Goal: Browse casually

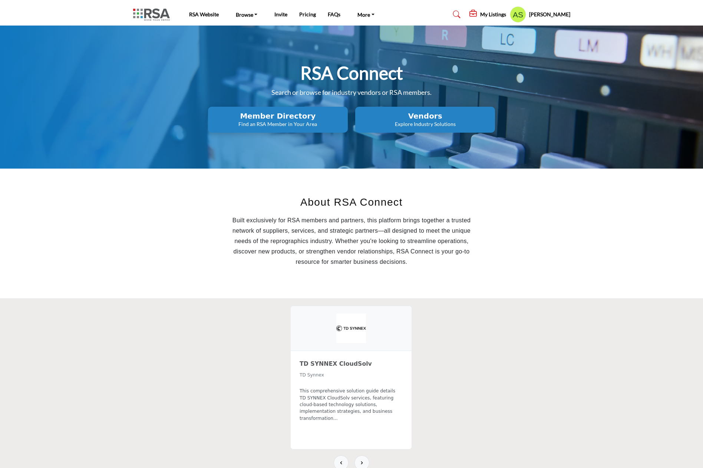
scroll to position [221, 0]
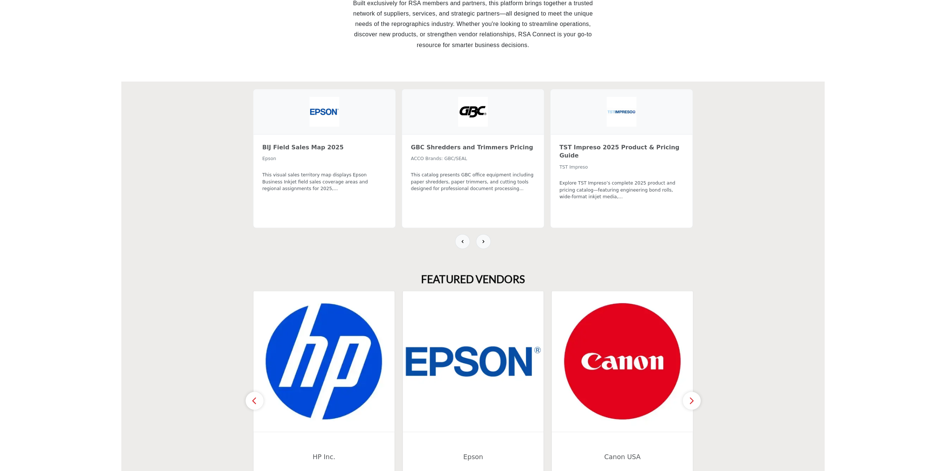
scroll to position [180, 0]
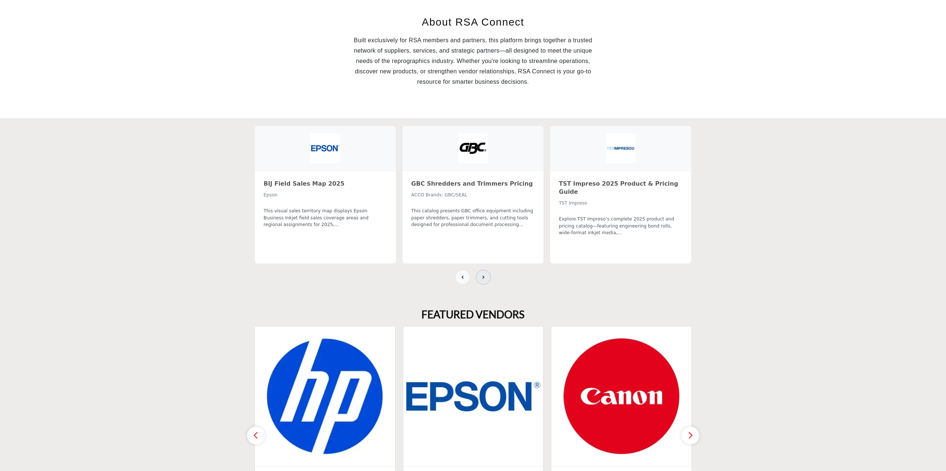
click at [483, 280] on button at bounding box center [483, 277] width 15 height 15
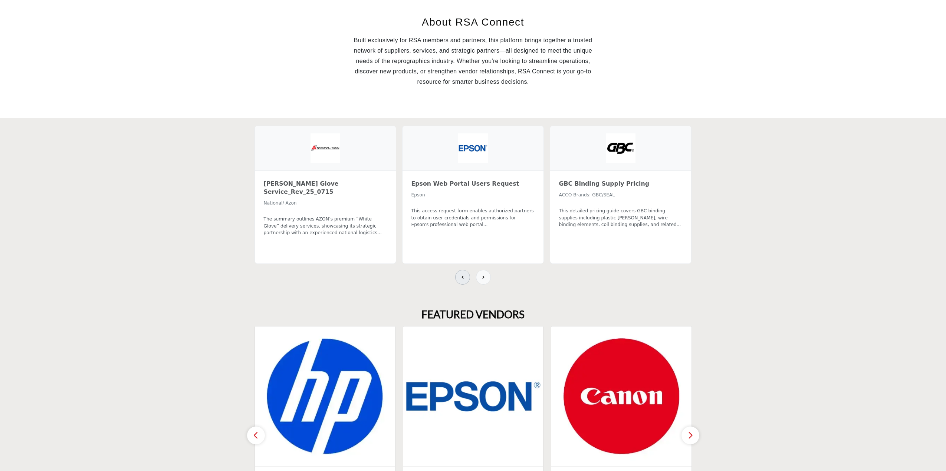
click at [459, 280] on button at bounding box center [462, 277] width 15 height 15
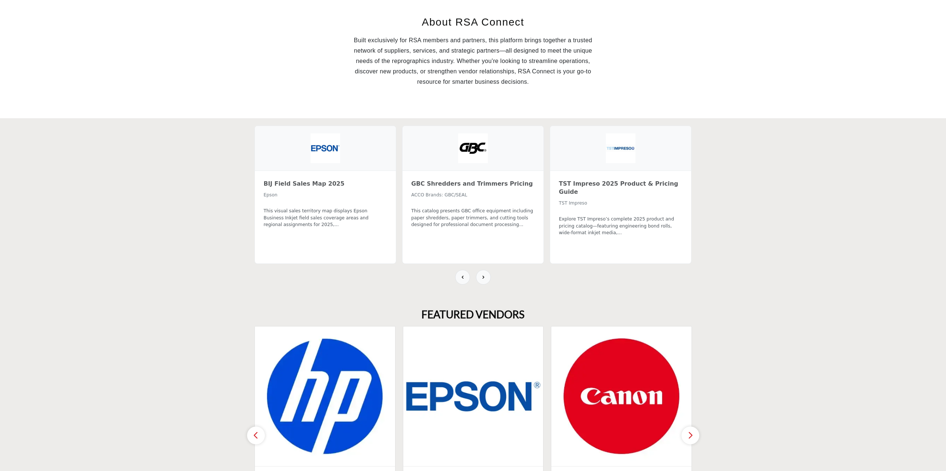
click at [703, 253] on section "BIJ Field Sales Map 2025 Epson This visual sales territory map displays Epson B…" at bounding box center [473, 205] width 946 height 175
click at [703, 177] on section "BIJ Field Sales Map 2025 Epson This visual sales territory map displays Epson B…" at bounding box center [473, 205] width 946 height 175
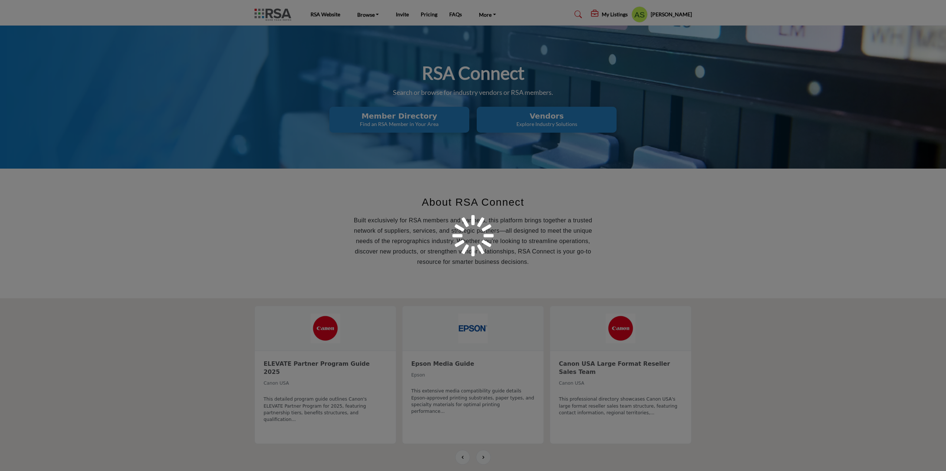
scroll to position [180, 0]
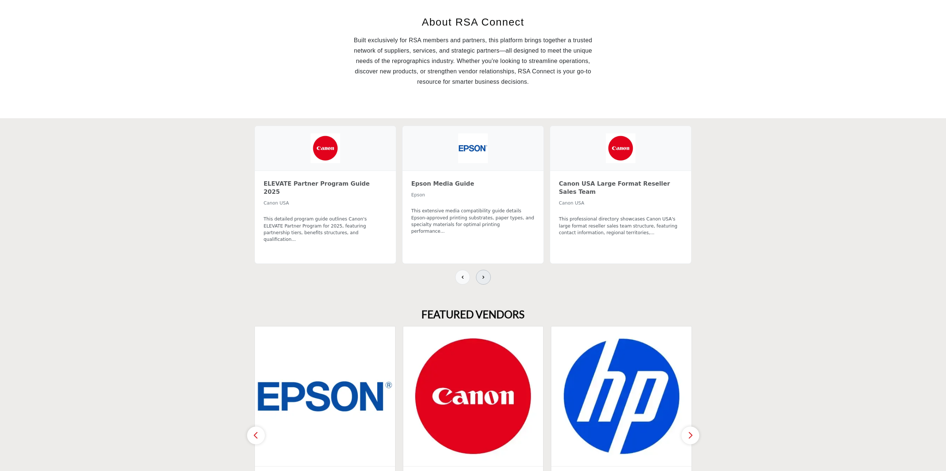
click at [483, 274] on icon at bounding box center [483, 277] width 6 height 6
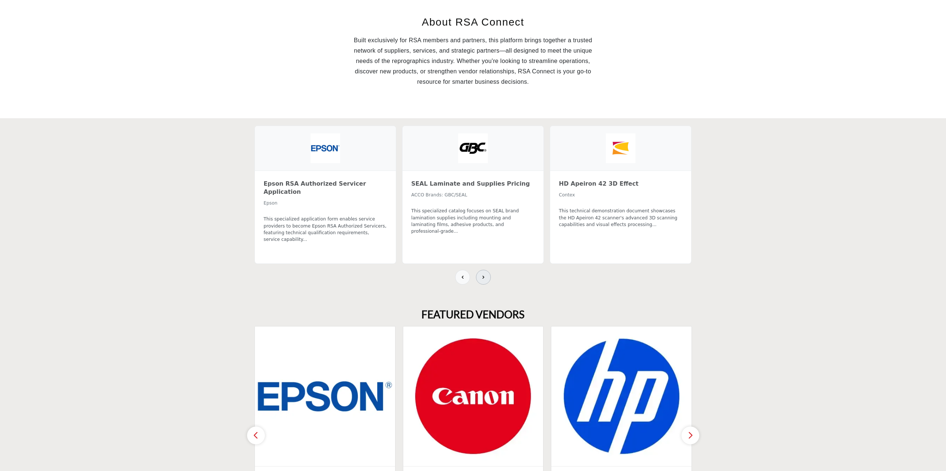
click at [483, 274] on icon at bounding box center [483, 277] width 6 height 6
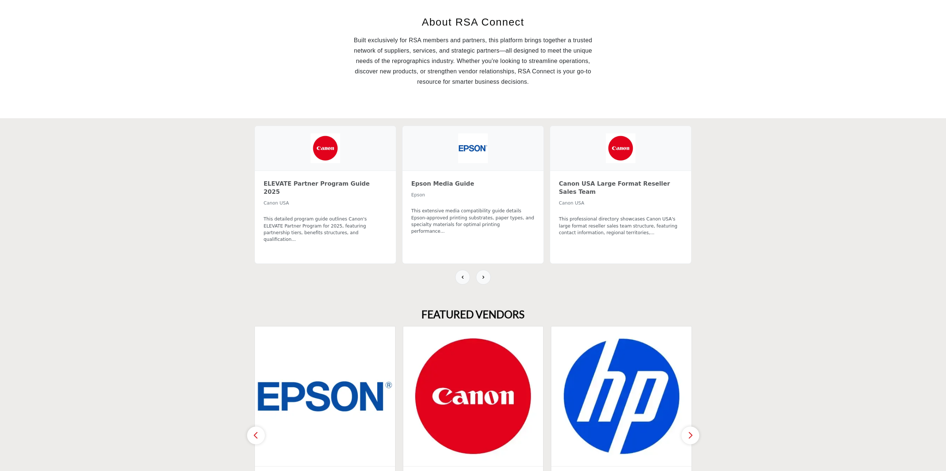
click at [813, 191] on section "ELEVATE Partner Program Guide 2025 Canon USA This detailed program guide outlin…" at bounding box center [473, 205] width 946 height 175
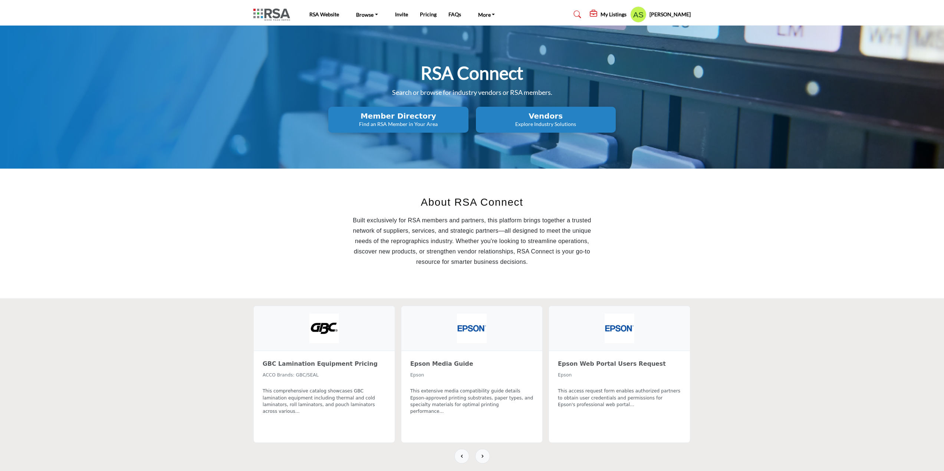
scroll to position [180, 0]
